Goal: Use online tool/utility

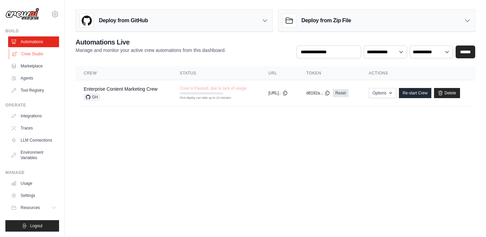
click at [37, 52] on link "Crew Studio" at bounding box center [34, 54] width 51 height 11
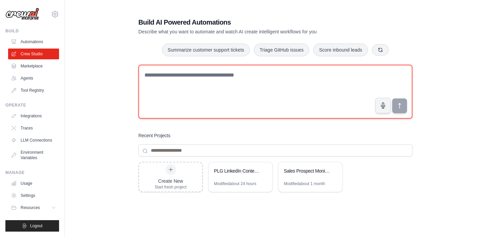
click at [180, 89] on textarea at bounding box center [275, 92] width 274 height 54
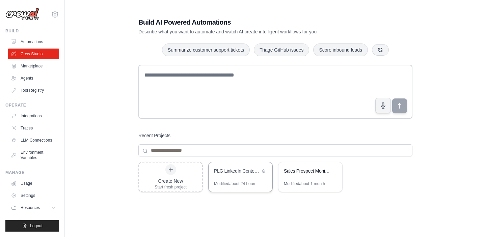
click at [241, 170] on div "PLG LinkedIn Content Creator" at bounding box center [237, 171] width 46 height 7
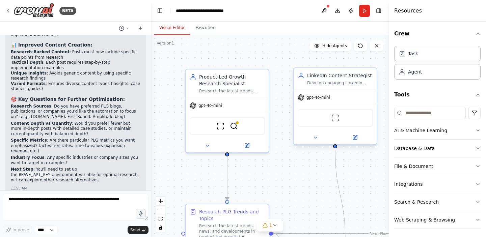
scroll to position [1048, 0]
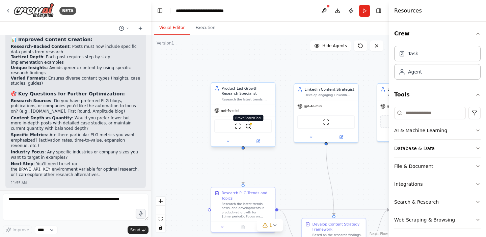
click at [250, 129] on img at bounding box center [248, 126] width 6 height 6
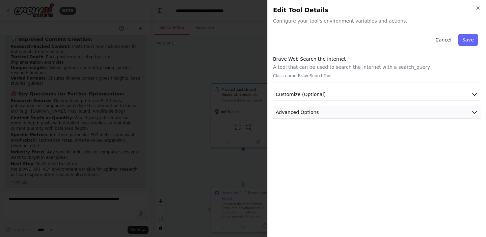
click at [322, 111] on button "Advanced Options" at bounding box center [377, 112] width 208 height 12
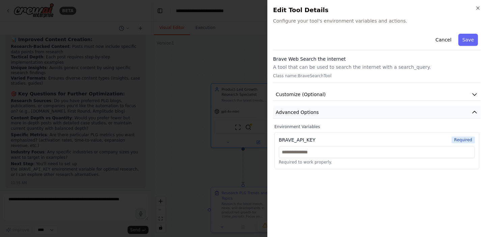
click at [322, 111] on button "Advanced Options" at bounding box center [377, 112] width 208 height 12
